Goal: Task Accomplishment & Management: Manage account settings

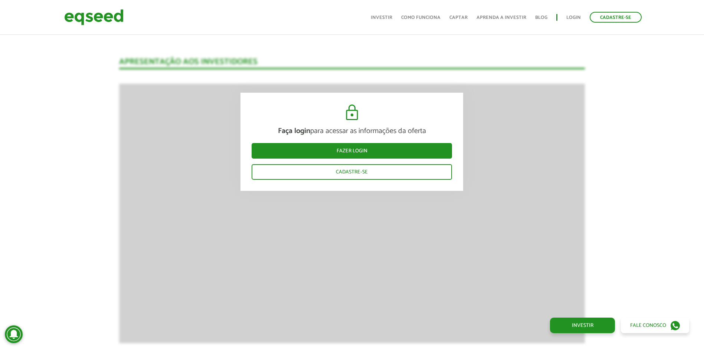
scroll to position [1063, 0]
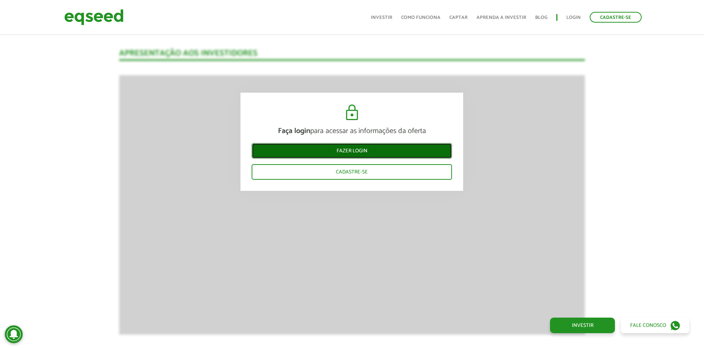
click at [355, 154] on link "Fazer login" at bounding box center [352, 151] width 200 height 16
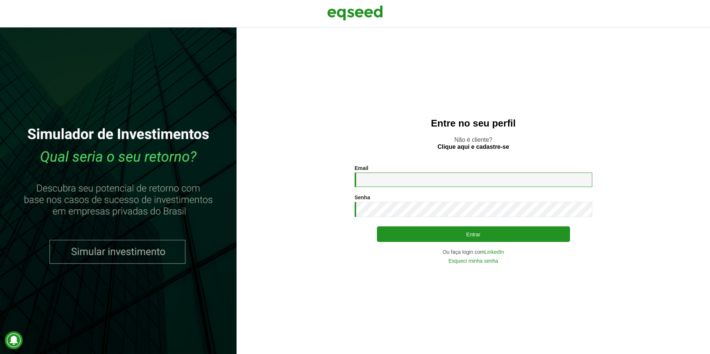
click at [396, 179] on input "Email *" at bounding box center [473, 180] width 238 height 14
type input "**********"
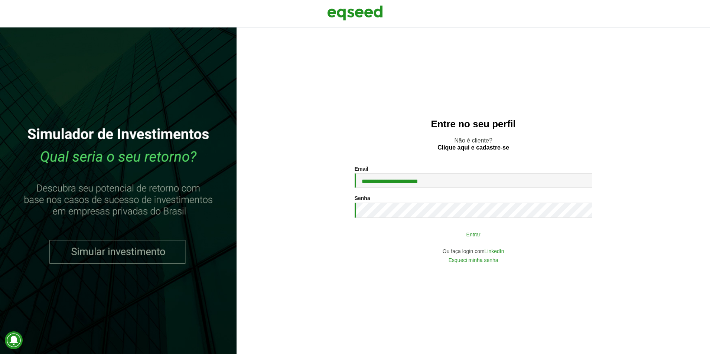
click at [468, 236] on button "Entrar" at bounding box center [473, 234] width 193 height 14
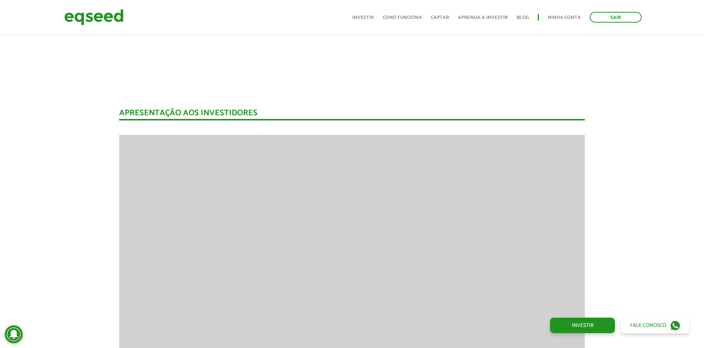
scroll to position [913, 0]
